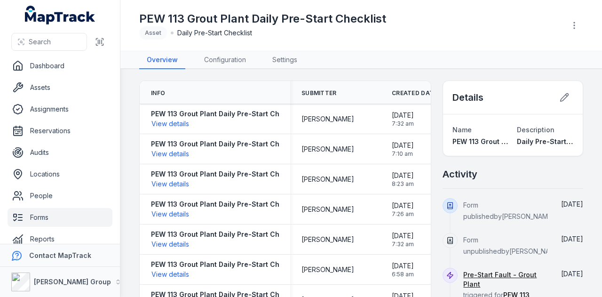
scroll to position [11, 0]
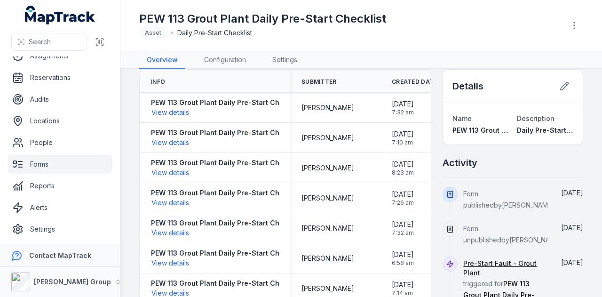
click at [67, 161] on link "Forms" at bounding box center [60, 164] width 105 height 19
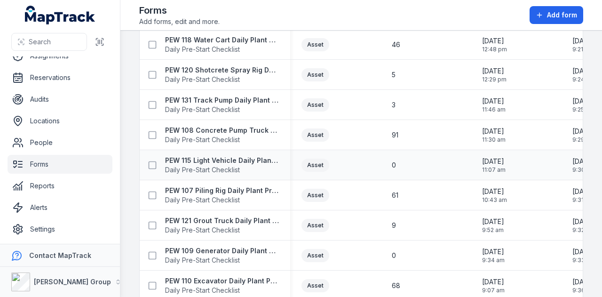
scroll to position [1036, 0]
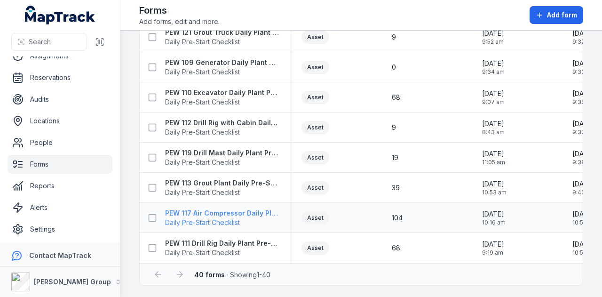
click at [248, 213] on strong "PEW 117 Air Compressor Daily Plant Pre-Start Checklist" at bounding box center [222, 212] width 114 height 9
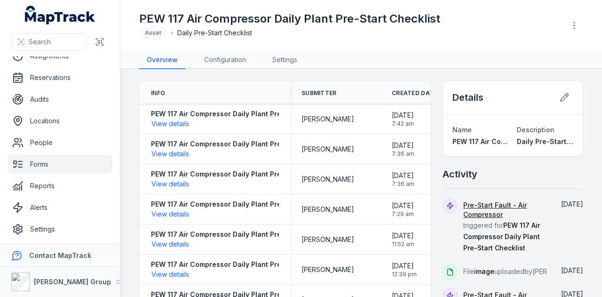
click at [229, 50] on header "Toggle Navigation PEW 117 Air Compressor Daily Plant Pre-Start Checklist Asset …" at bounding box center [360, 25] width 481 height 51
click at [229, 59] on link "Configuration" at bounding box center [224, 60] width 57 height 18
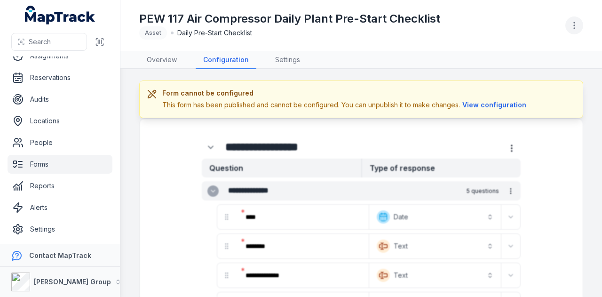
click at [574, 23] on circle "button" at bounding box center [573, 22] width 1 height 1
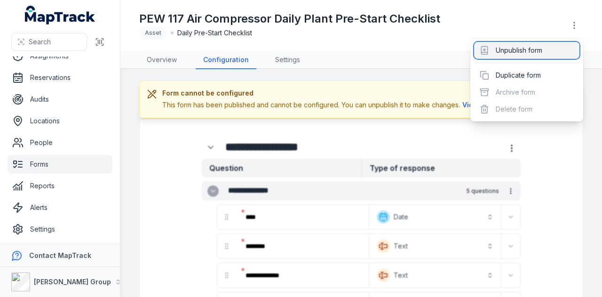
click at [545, 54] on div "Unpublish form" at bounding box center [526, 50] width 105 height 17
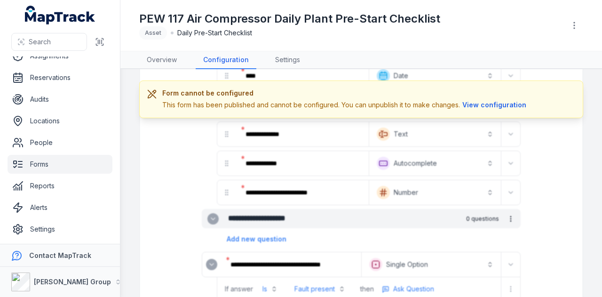
scroll to position [94, 0]
